Goal: Answer question/provide support

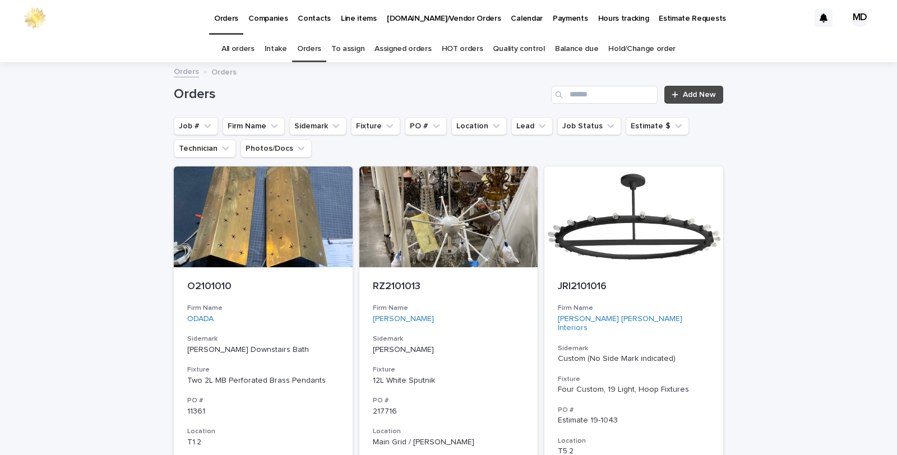
click at [513, 48] on link "Quality control" at bounding box center [519, 49] width 52 height 26
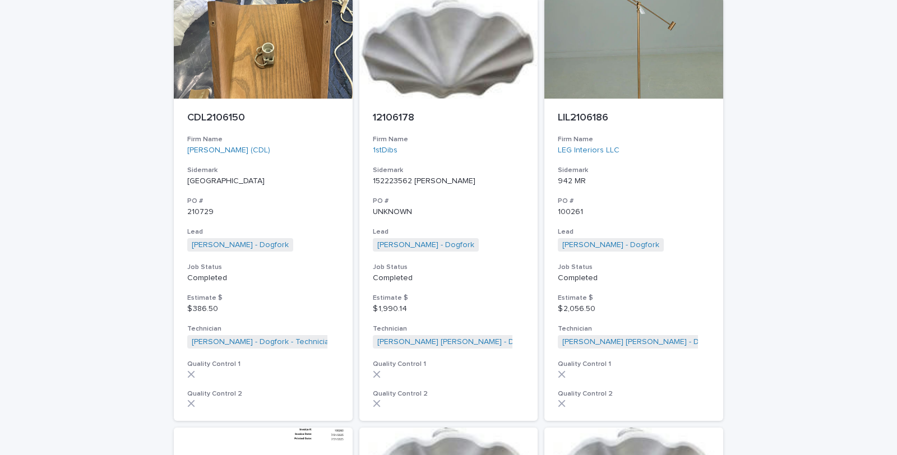
scroll to position [2368, 0]
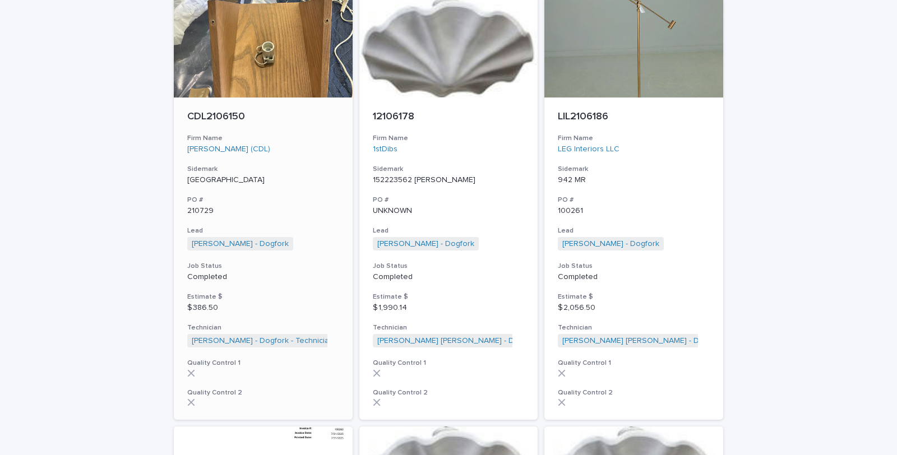
click at [216, 176] on p "[GEOGRAPHIC_DATA]" at bounding box center [263, 181] width 152 height 10
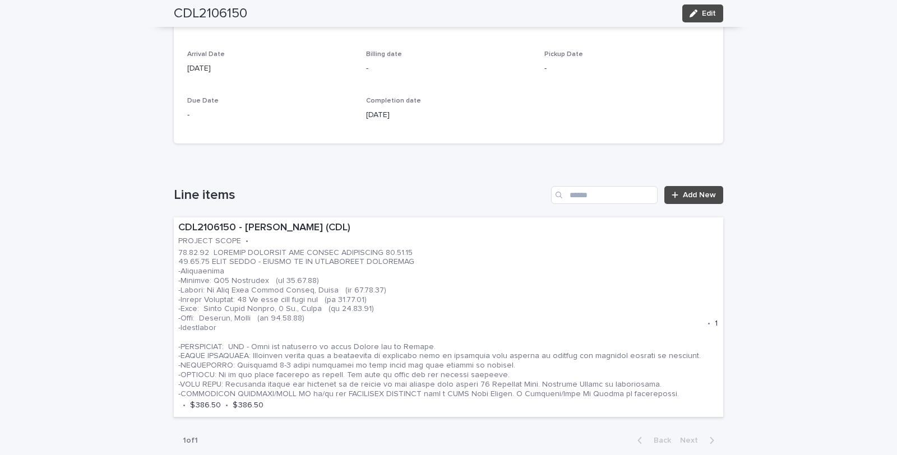
scroll to position [561, 0]
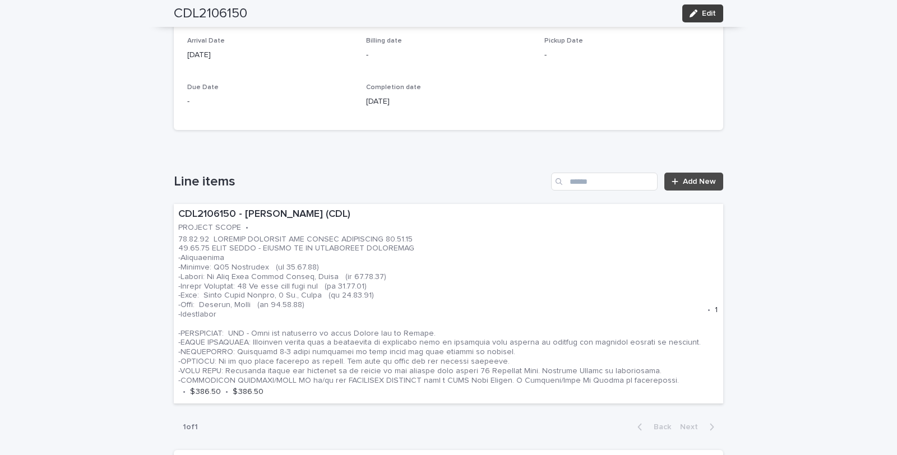
click at [705, 13] on span "Edit" at bounding box center [709, 14] width 14 height 8
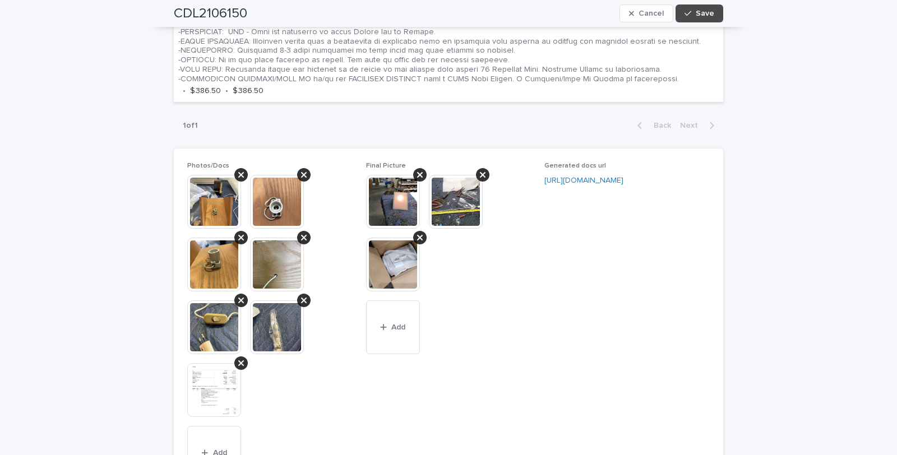
scroll to position [1246, 0]
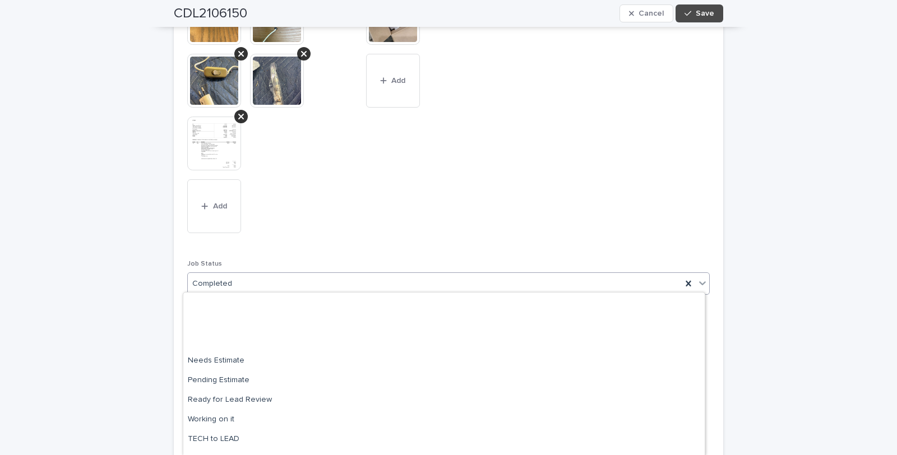
click at [699, 282] on icon at bounding box center [702, 284] width 7 height 4
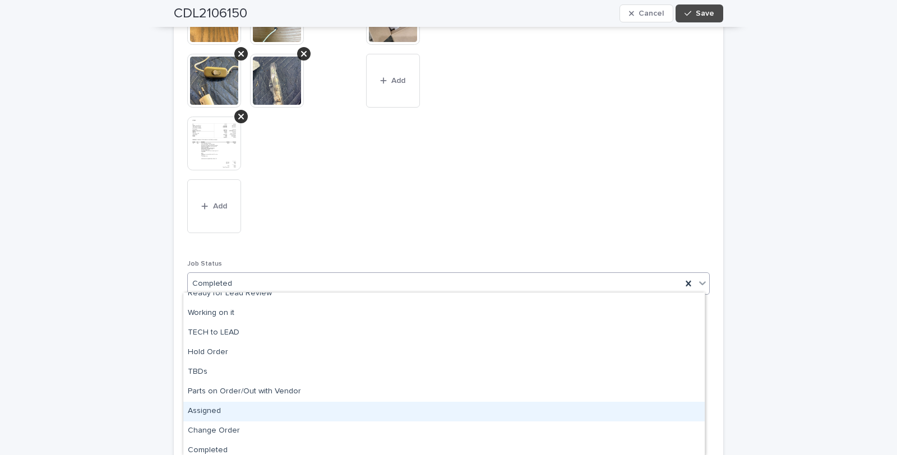
click at [211, 409] on div "Assigned" at bounding box center [444, 412] width 522 height 20
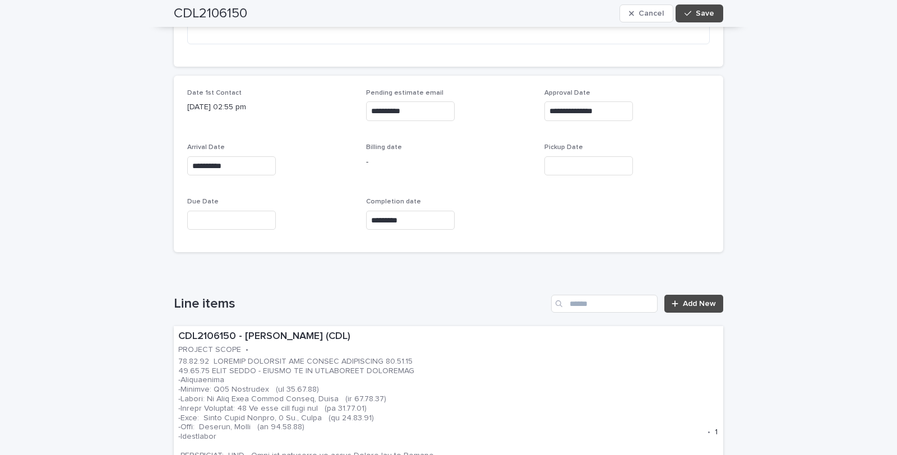
scroll to position [498, 0]
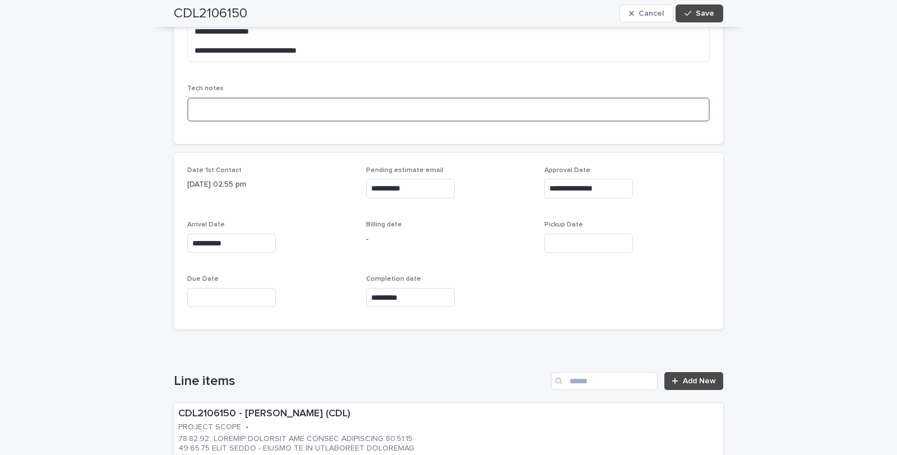
click at [201, 99] on textarea at bounding box center [448, 110] width 523 height 24
type textarea "**********"
click at [705, 13] on span "Save" at bounding box center [705, 14] width 19 height 8
